Goal: Task Accomplishment & Management: Manage account settings

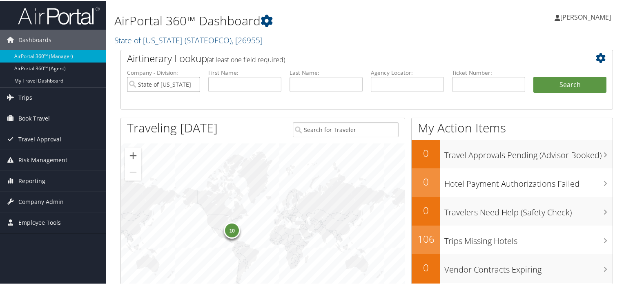
click at [190, 83] on input "State of [US_STATE]" at bounding box center [163, 83] width 73 height 15
click at [217, 32] on h2 "State of Colorado ( STATEOFCO ) , [ 26955 ]" at bounding box center [282, 39] width 336 height 14
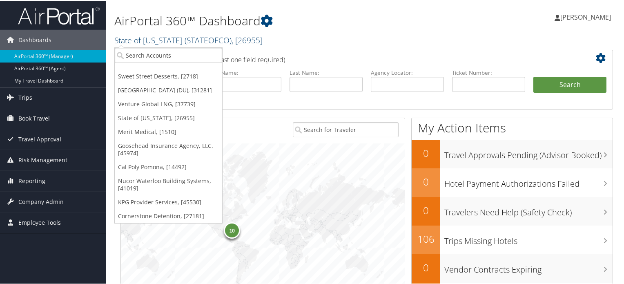
click at [217, 36] on span "( STATEOFCO )" at bounding box center [208, 39] width 47 height 11
click at [154, 56] on input "search" at bounding box center [168, 54] width 107 height 15
type input "COLGATE"
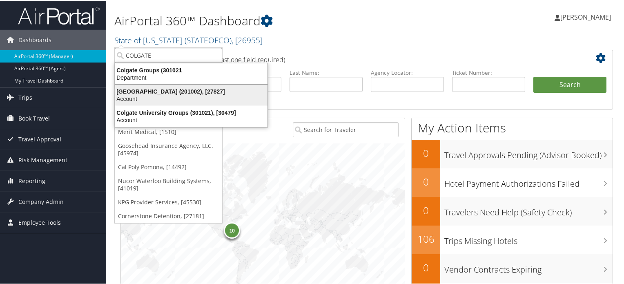
click at [171, 96] on div "Account" at bounding box center [191, 97] width 162 height 7
